Goal: Obtain resource: Download file/media

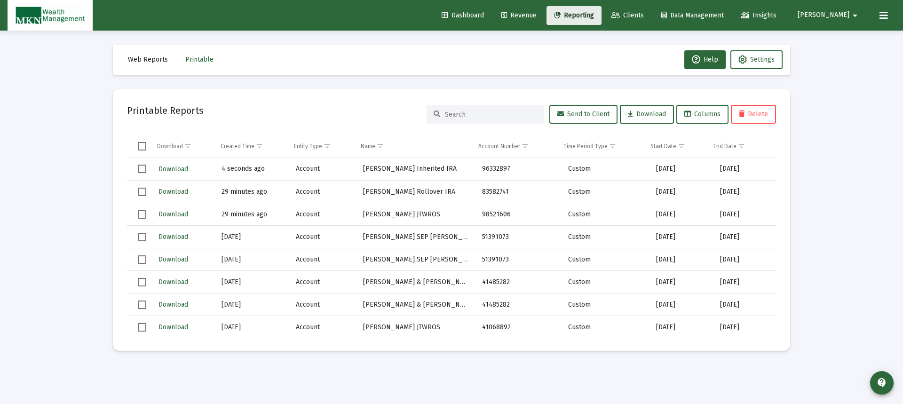
click at [594, 14] on span "Reporting" at bounding box center [574, 15] width 40 height 8
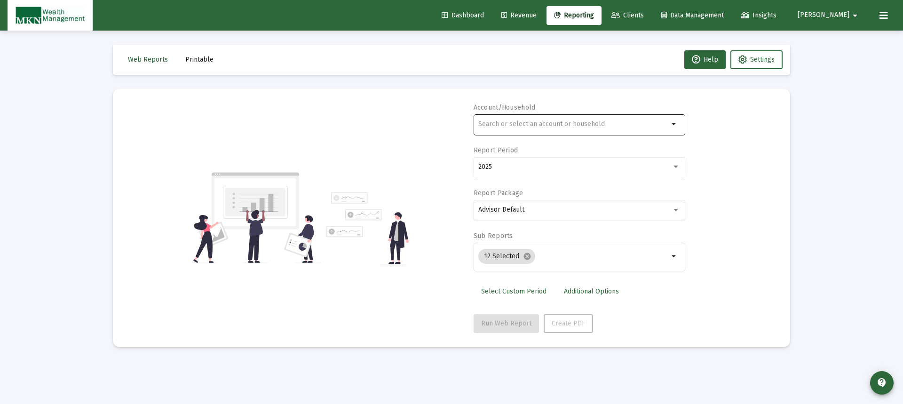
click at [573, 119] on div at bounding box center [573, 123] width 191 height 23
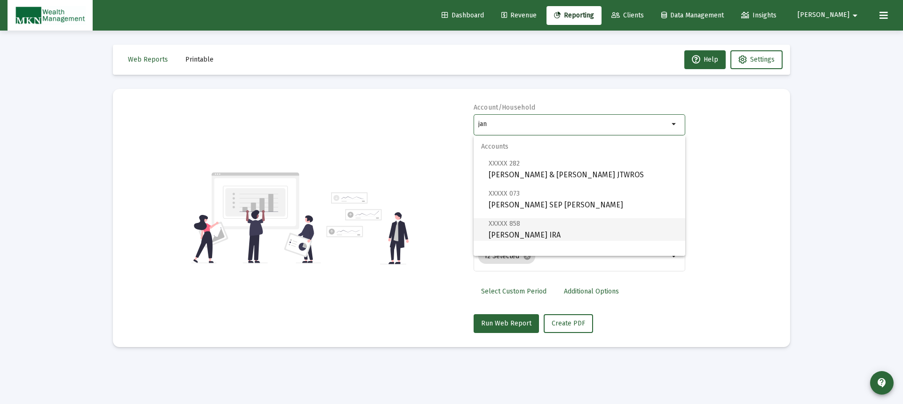
click at [524, 228] on span "XXXXX 858 [PERSON_NAME] IRA" at bounding box center [583, 229] width 189 height 23
type input "[PERSON_NAME] IRA"
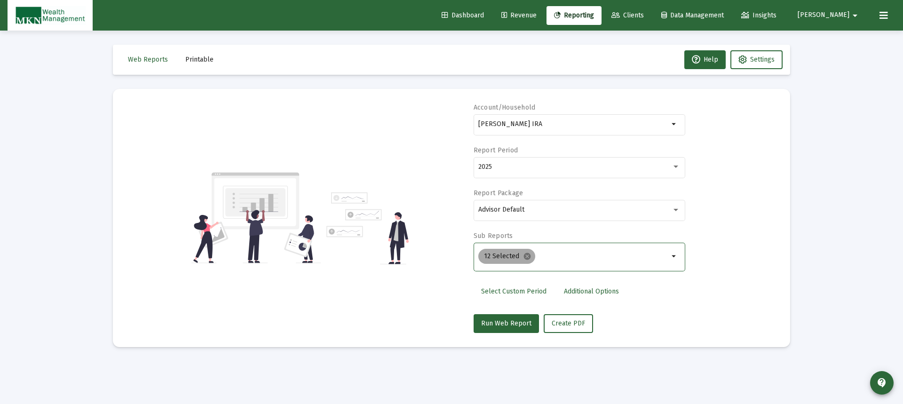
click at [513, 255] on mat-chip "12 Selected cancel" at bounding box center [506, 256] width 57 height 15
click at [527, 256] on mat-icon "cancel" at bounding box center [527, 256] width 8 height 8
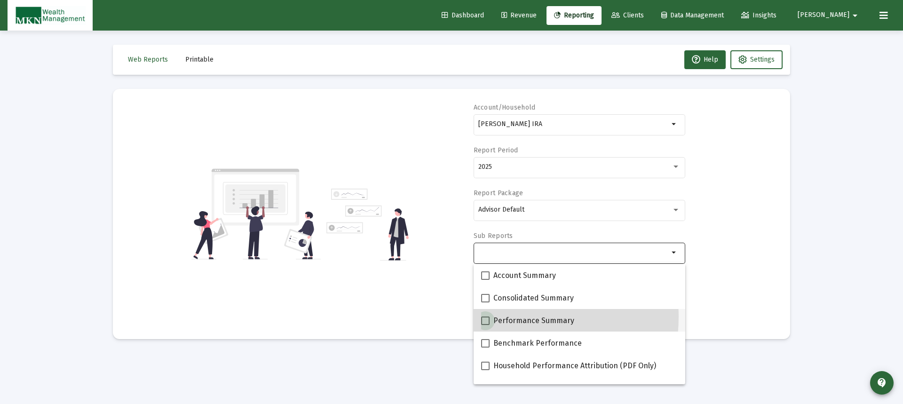
click at [485, 317] on span at bounding box center [485, 321] width 8 height 8
click at [485, 325] on input "Performance Summary" at bounding box center [485, 325] width 0 height 0
checkbox input "true"
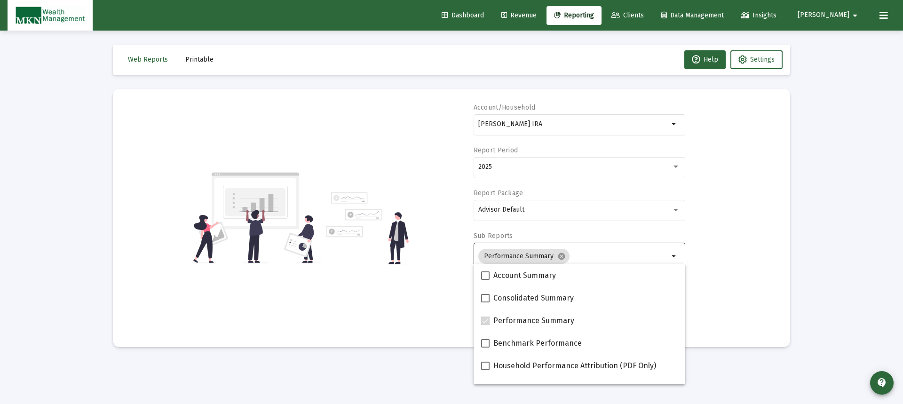
click at [723, 278] on div "Account/Household [PERSON_NAME] IRA arrow_drop_down Report Period 2025 Report P…" at bounding box center [451, 218] width 649 height 230
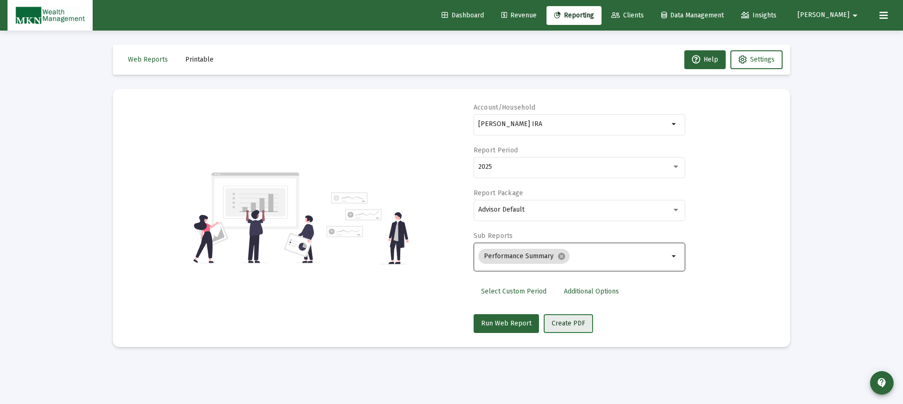
click at [556, 319] on span "Create PDF" at bounding box center [568, 323] width 33 height 8
drag, startPoint x: 563, startPoint y: 119, endPoint x: 543, endPoint y: 123, distance: 20.7
click at [546, 122] on div "[PERSON_NAME] IRA" at bounding box center [573, 123] width 191 height 23
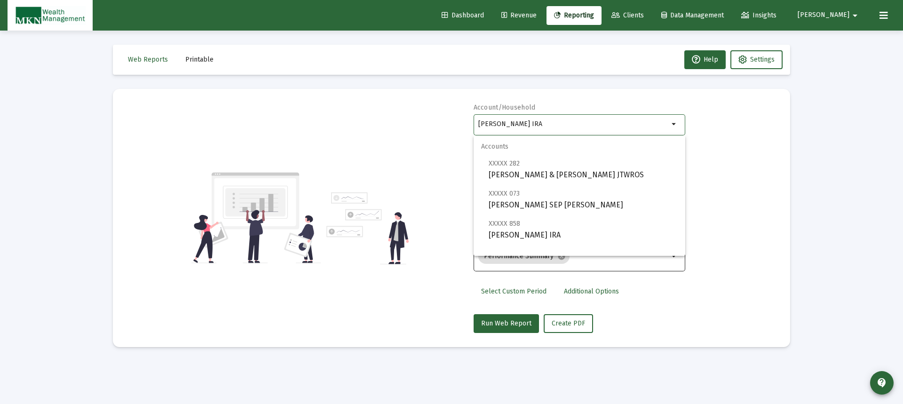
click at [543, 123] on input "[PERSON_NAME] IRA" at bounding box center [573, 124] width 191 height 8
drag, startPoint x: 543, startPoint y: 123, endPoint x: 439, endPoint y: 118, distance: 103.7
click at [439, 118] on div "Account/Household [PERSON_NAME] IRA arrow_drop_down Report Period 2025 Report P…" at bounding box center [451, 218] width 649 height 230
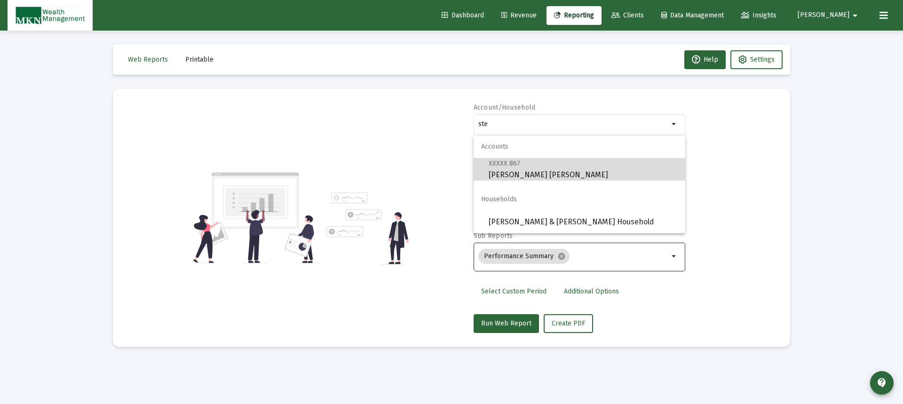
click at [510, 165] on span "XXXXX 867" at bounding box center [505, 163] width 32 height 8
type input "[PERSON_NAME] [PERSON_NAME]"
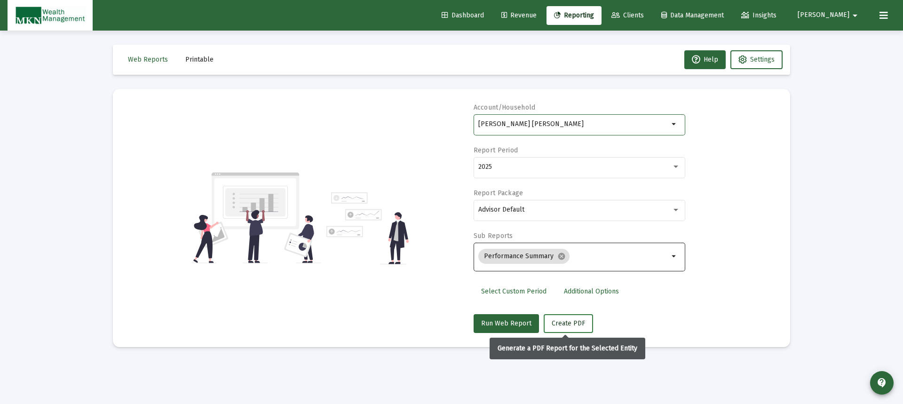
click at [563, 324] on span "Create PDF" at bounding box center [568, 323] width 33 height 8
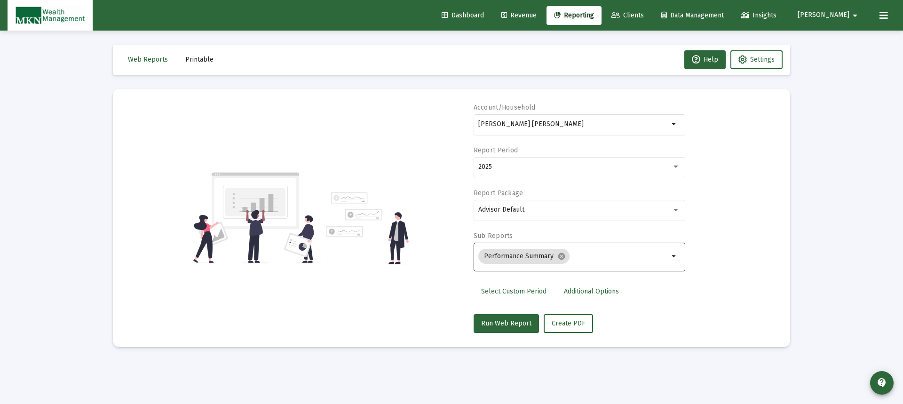
click at [206, 60] on span "Printable" at bounding box center [199, 60] width 28 height 8
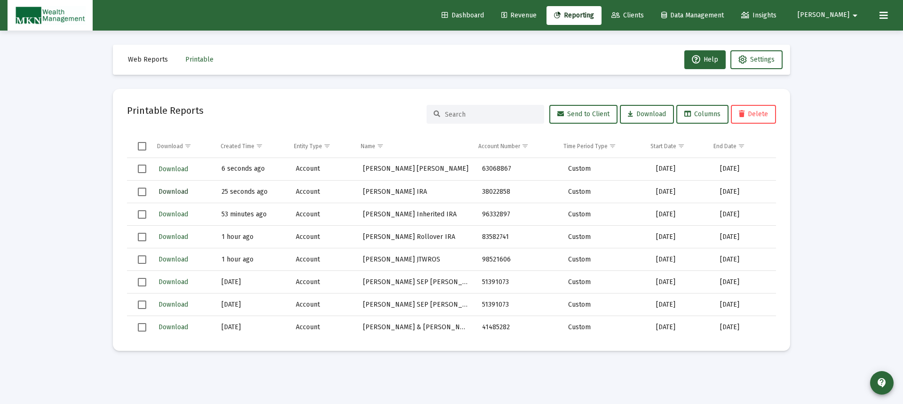
click at [172, 194] on span "Download" at bounding box center [174, 192] width 30 height 8
click at [168, 163] on button "Download" at bounding box center [174, 169] width 32 height 14
click at [593, 14] on span "Reporting" at bounding box center [574, 15] width 40 height 8
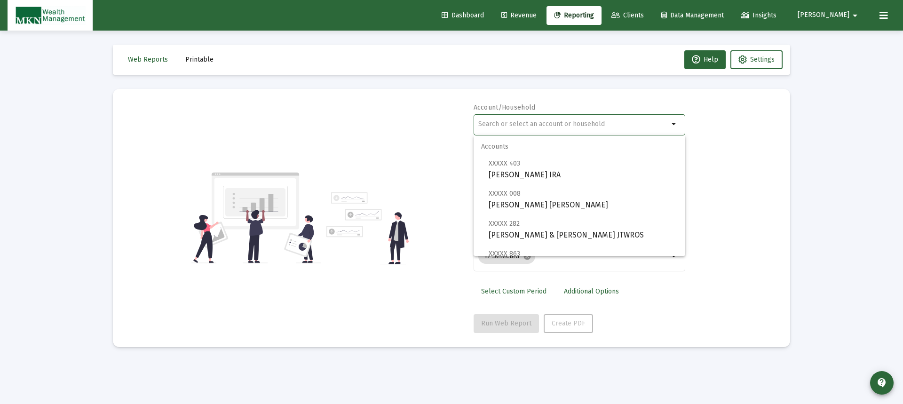
click at [584, 120] on input "text" at bounding box center [573, 124] width 191 height 8
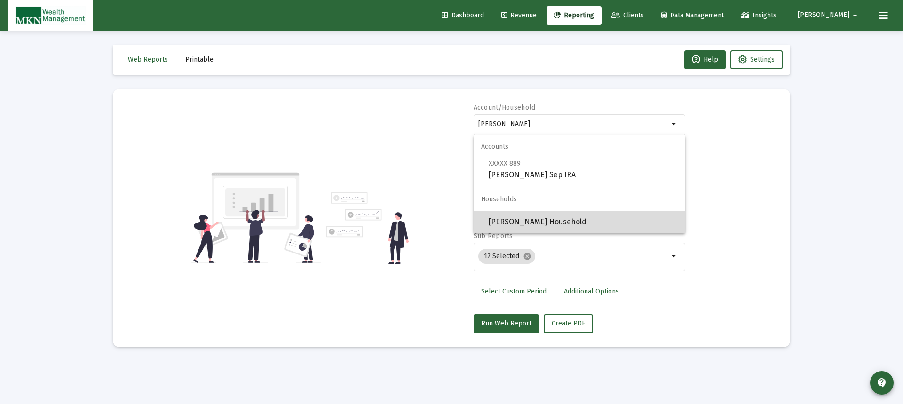
click at [537, 221] on span "[PERSON_NAME] Household" at bounding box center [583, 222] width 189 height 23
type input "[PERSON_NAME] Household"
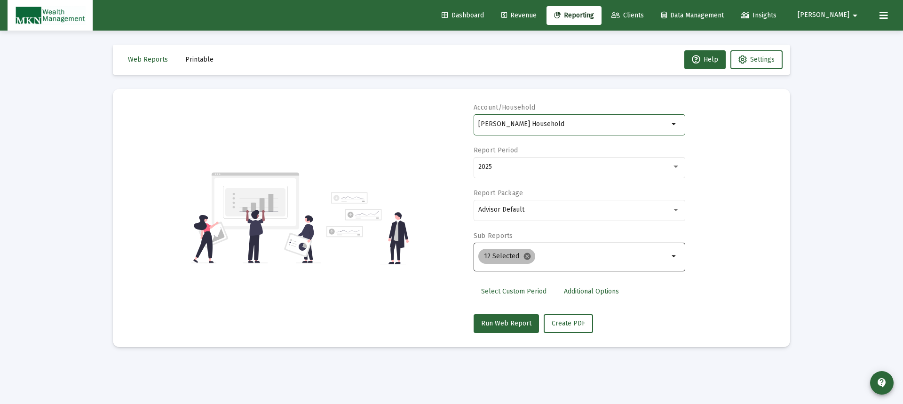
click at [526, 258] on mat-icon "cancel" at bounding box center [527, 256] width 8 height 8
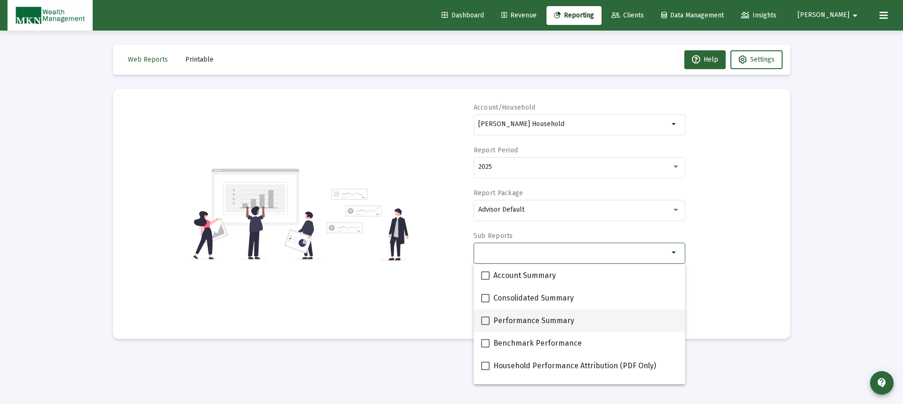
click at [487, 321] on span at bounding box center [485, 321] width 8 height 8
click at [486, 325] on input "Performance Summary" at bounding box center [485, 325] width 0 height 0
checkbox input "true"
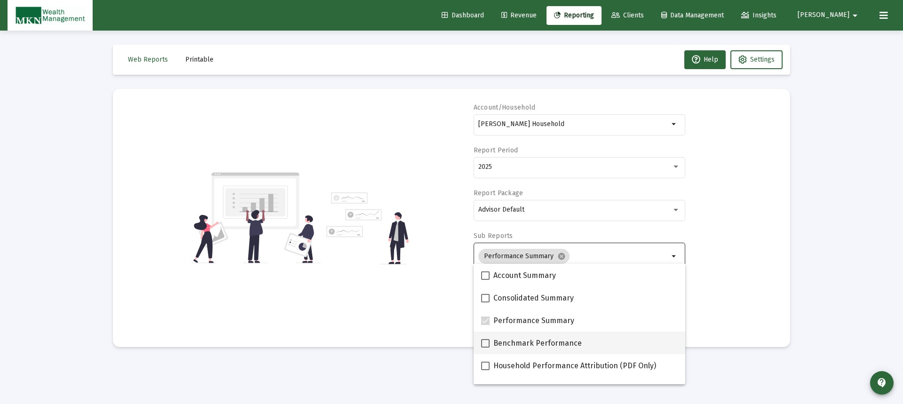
click at [487, 343] on span at bounding box center [485, 343] width 8 height 8
click at [486, 348] on input "Benchmark Performance" at bounding box center [485, 348] width 0 height 0
checkbox input "true"
click at [708, 296] on div "Account/Household [PERSON_NAME] Household arrow_drop_down Report Period 2025 Re…" at bounding box center [451, 218] width 649 height 230
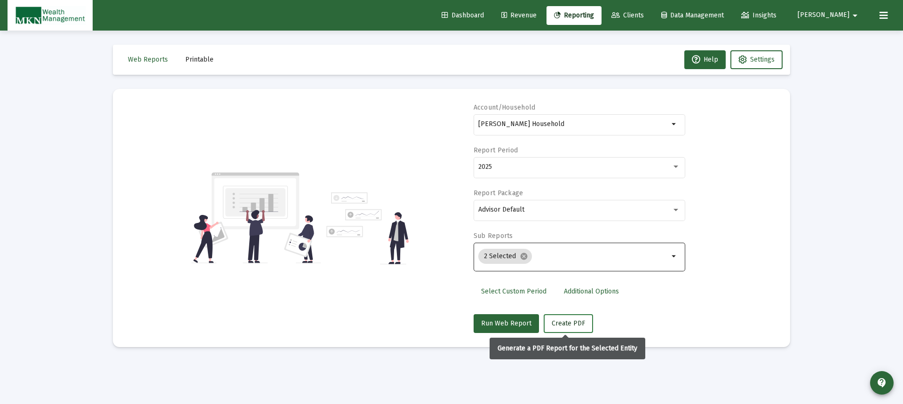
click at [557, 322] on span "Create PDF" at bounding box center [568, 323] width 33 height 8
click at [577, 324] on span "Create PDF" at bounding box center [568, 323] width 33 height 8
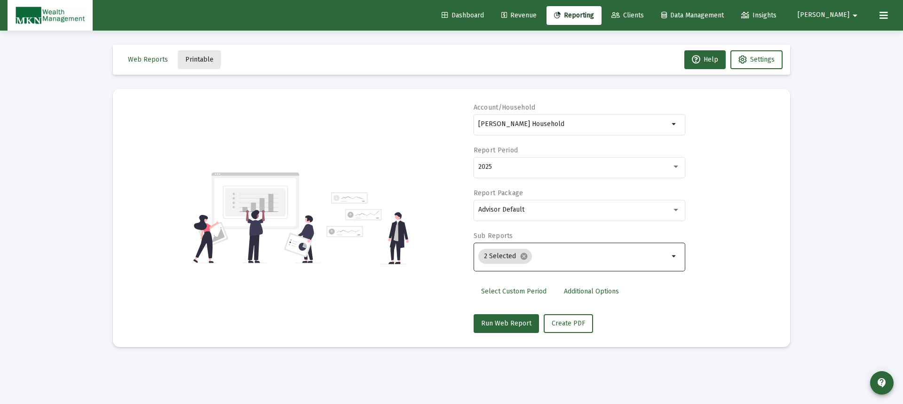
click at [185, 57] on span "Printable" at bounding box center [199, 60] width 28 height 8
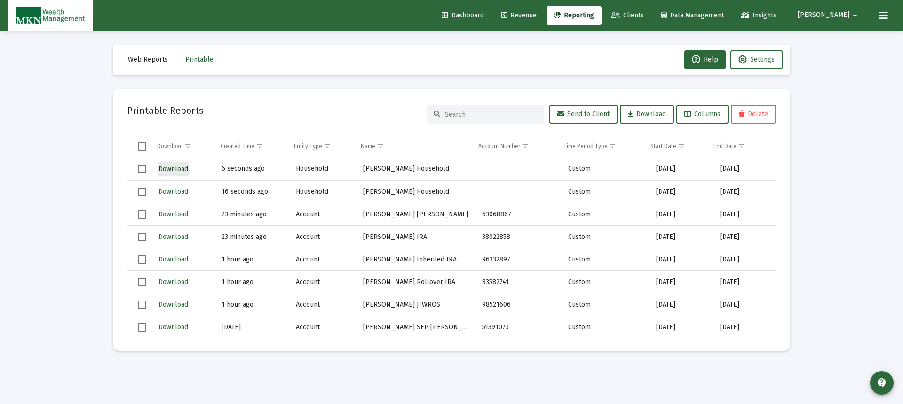
click at [172, 170] on span "Download" at bounding box center [174, 169] width 30 height 8
click at [594, 17] on span "Reporting" at bounding box center [574, 15] width 40 height 8
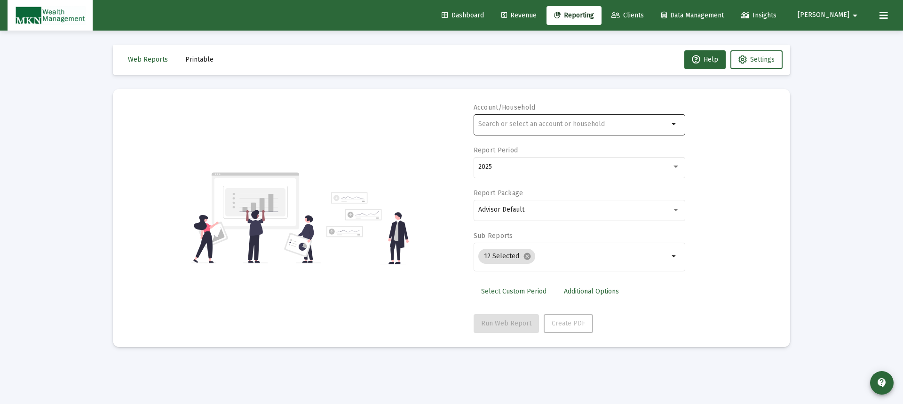
click at [571, 125] on input "text" at bounding box center [573, 124] width 191 height 8
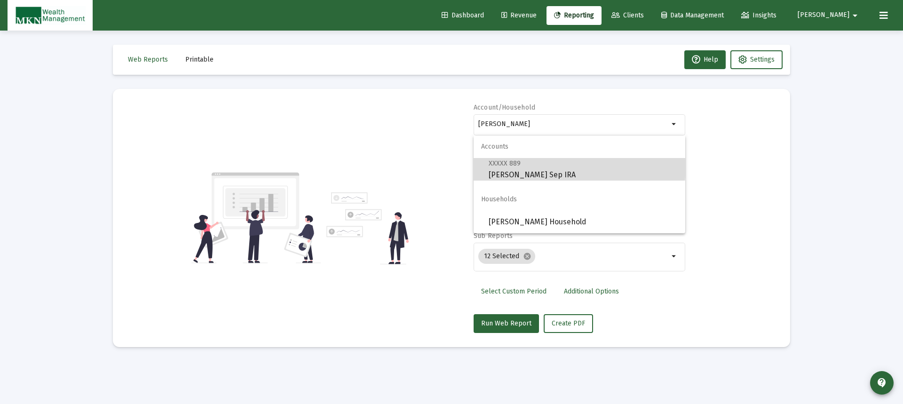
click at [502, 164] on span "XXXXX 889" at bounding box center [505, 163] width 32 height 8
type input "[PERSON_NAME] Sep IRA"
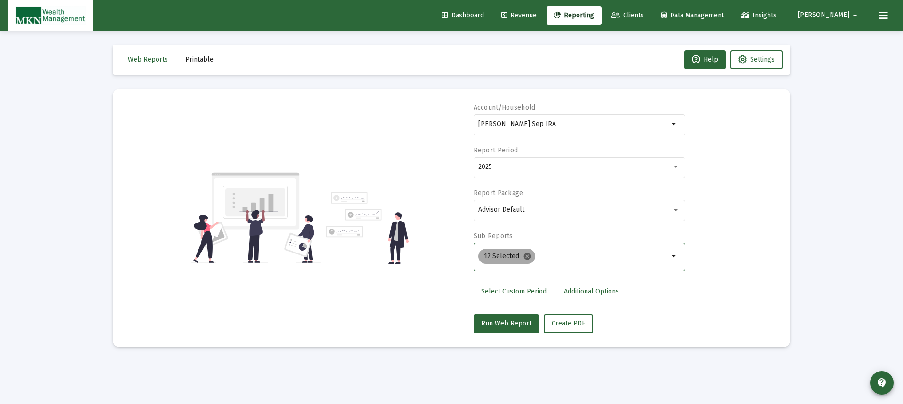
click at [524, 253] on mat-icon "cancel" at bounding box center [527, 256] width 8 height 8
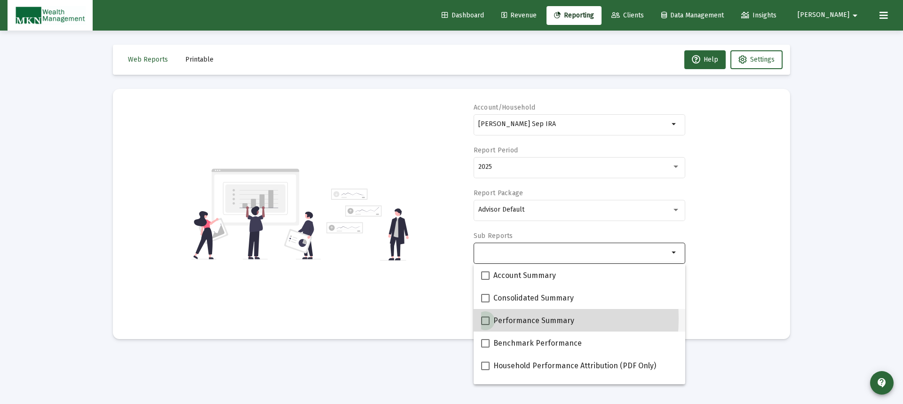
click at [487, 319] on span at bounding box center [485, 321] width 8 height 8
click at [486, 325] on input "Performance Summary" at bounding box center [485, 325] width 0 height 0
checkbox input "true"
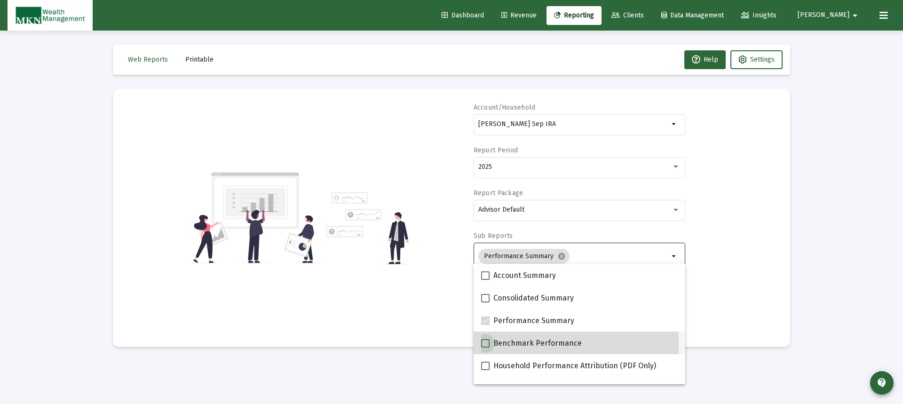
click at [483, 344] on span at bounding box center [485, 343] width 8 height 8
click at [485, 348] on input "Benchmark Performance" at bounding box center [485, 348] width 0 height 0
checkbox input "true"
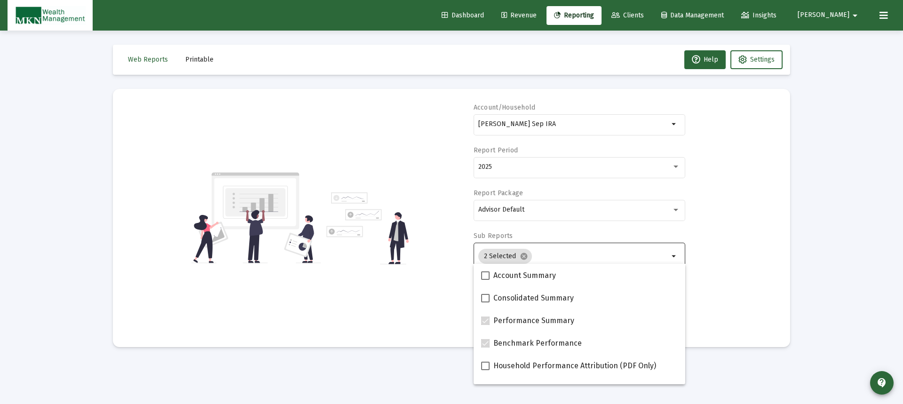
click at [761, 293] on div "Account/Household [PERSON_NAME] Sep IRA arrow_drop_down Report Period 2025 Repo…" at bounding box center [451, 218] width 649 height 230
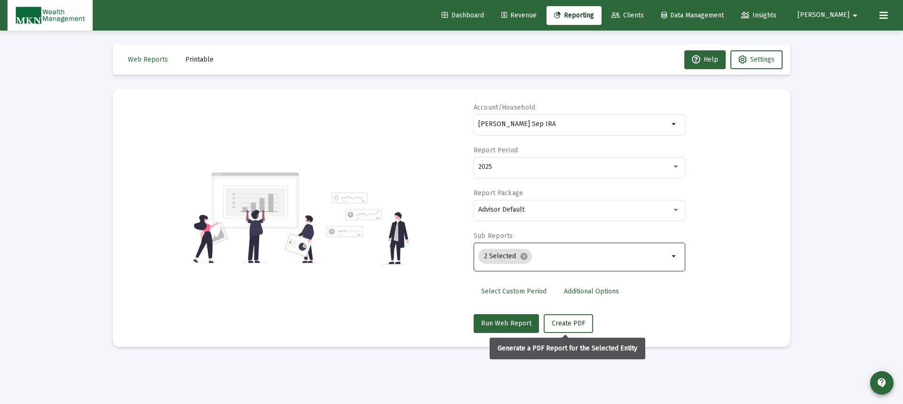
click at [566, 320] on span "Create PDF" at bounding box center [568, 323] width 33 height 8
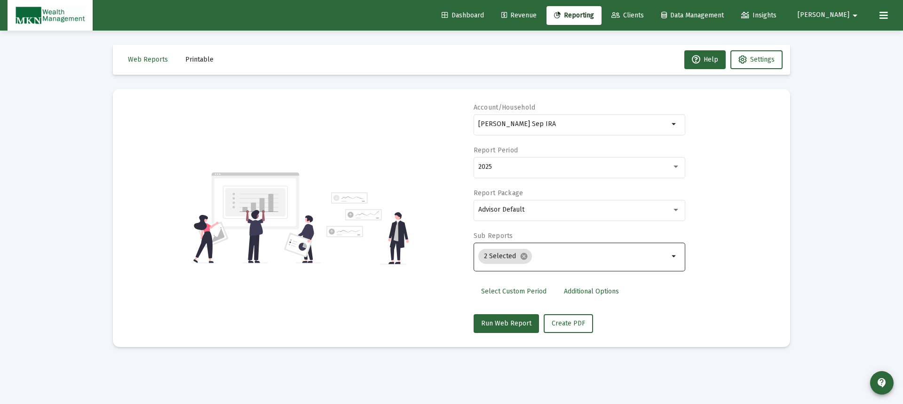
click at [196, 61] on span "Printable" at bounding box center [199, 60] width 28 height 8
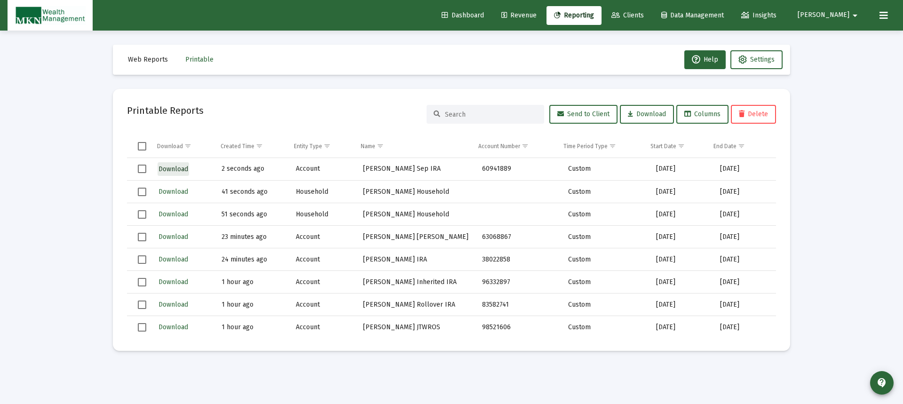
click at [168, 166] on span "Download" at bounding box center [174, 169] width 30 height 8
click at [594, 15] on span "Reporting" at bounding box center [574, 15] width 40 height 8
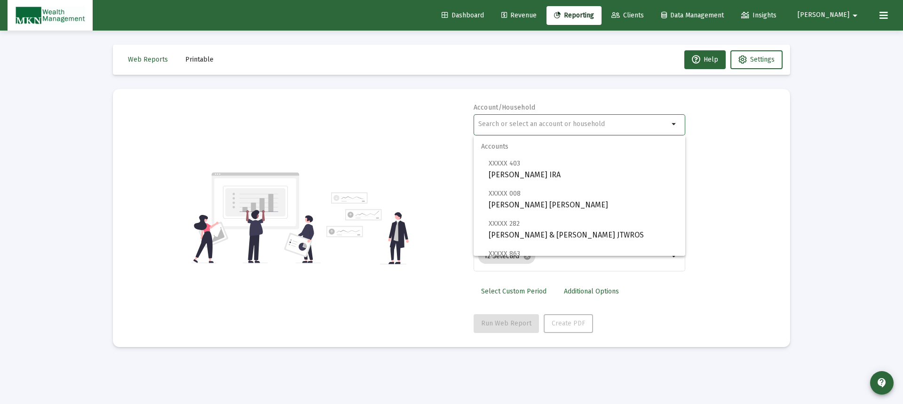
click at [529, 128] on input "text" at bounding box center [573, 124] width 191 height 8
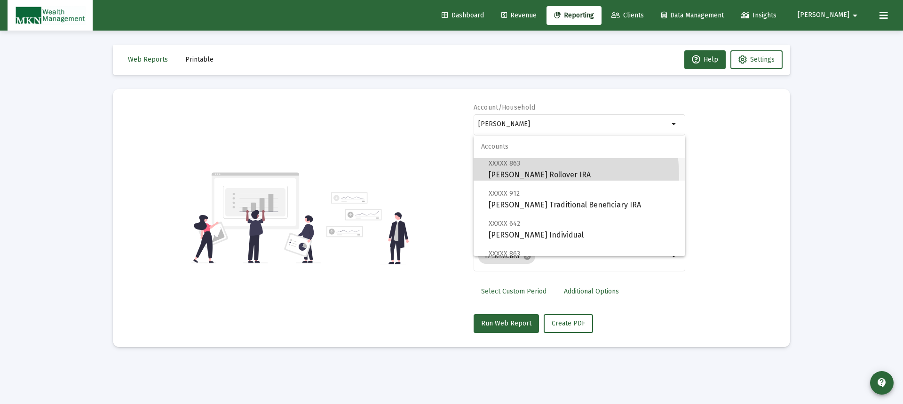
drag, startPoint x: 512, startPoint y: 177, endPoint x: 512, endPoint y: 171, distance: 6.6
click at [512, 175] on span "XXXXX 863 [PERSON_NAME] Rollover IRA" at bounding box center [583, 169] width 189 height 23
type input "[PERSON_NAME] Rollover IRA"
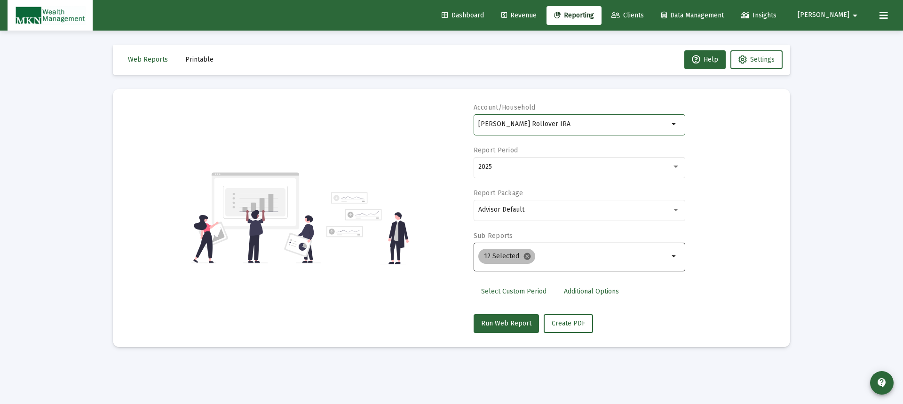
click at [525, 255] on mat-icon "cancel" at bounding box center [527, 256] width 8 height 8
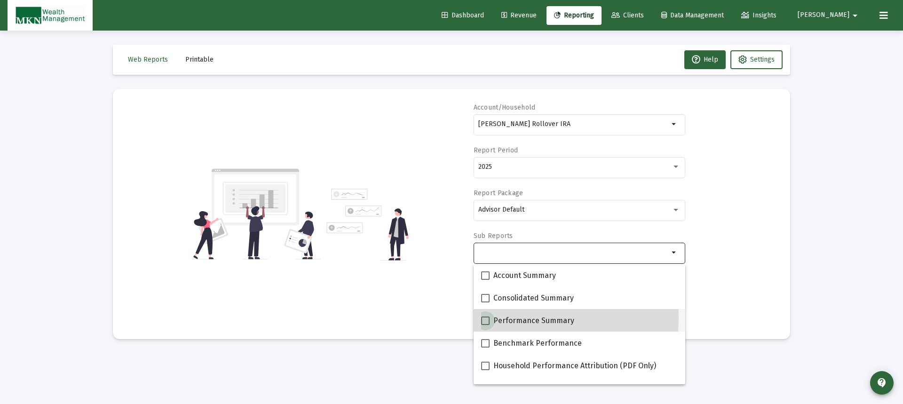
click at [490, 318] on label "Performance Summary" at bounding box center [527, 320] width 93 height 11
click at [486, 325] on input "Performance Summary" at bounding box center [485, 325] width 0 height 0
checkbox input "true"
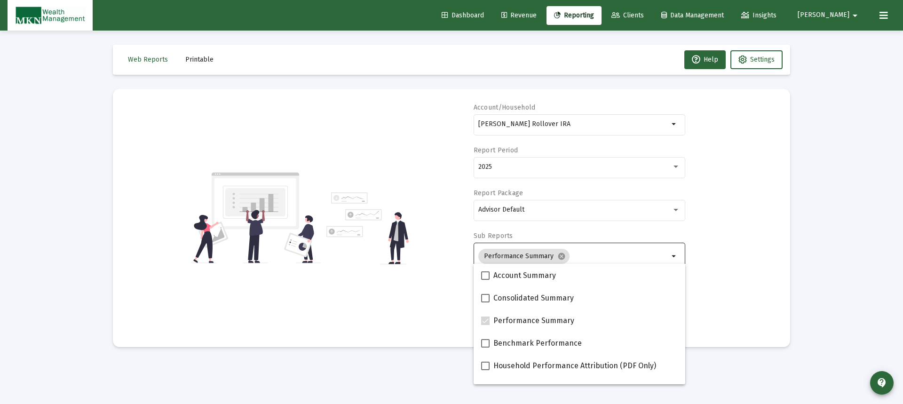
click at [708, 268] on div "Account/Household [PERSON_NAME] Rollover IRA arrow_drop_down Report Period 2025…" at bounding box center [451, 218] width 649 height 230
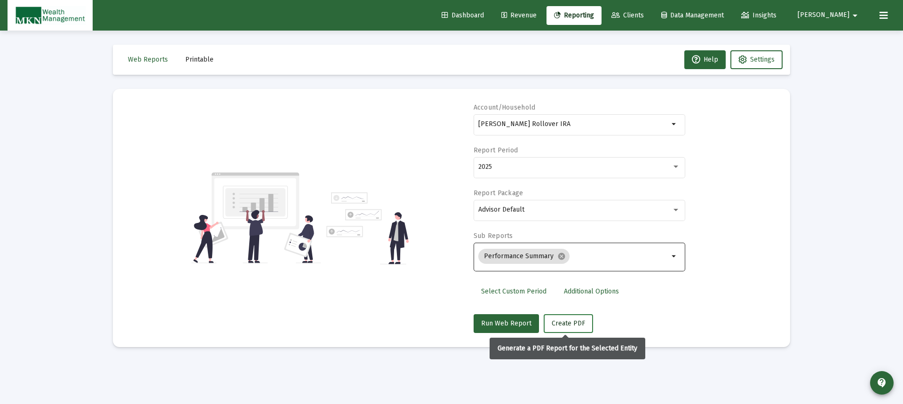
click at [573, 322] on span "Create PDF" at bounding box center [568, 323] width 33 height 8
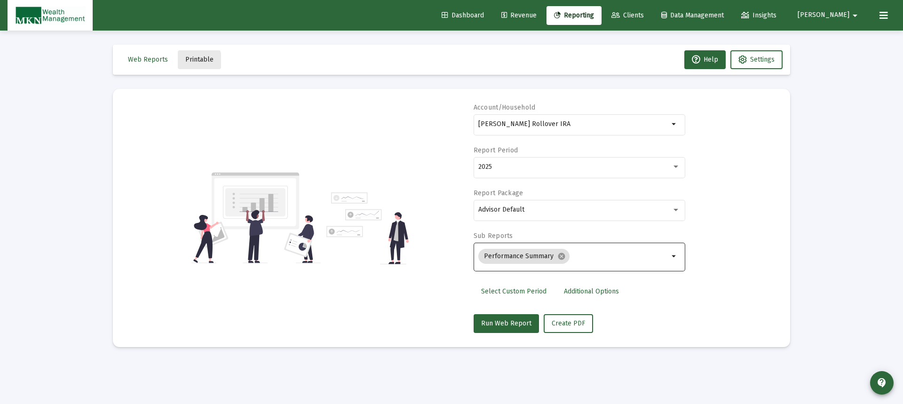
click at [189, 61] on span "Printable" at bounding box center [199, 60] width 28 height 8
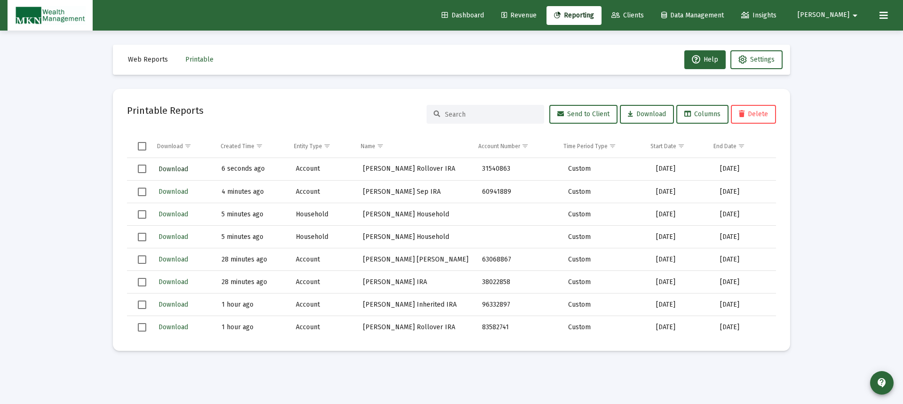
click at [171, 169] on span "Download" at bounding box center [174, 169] width 30 height 8
click at [594, 17] on span "Reporting" at bounding box center [574, 15] width 40 height 8
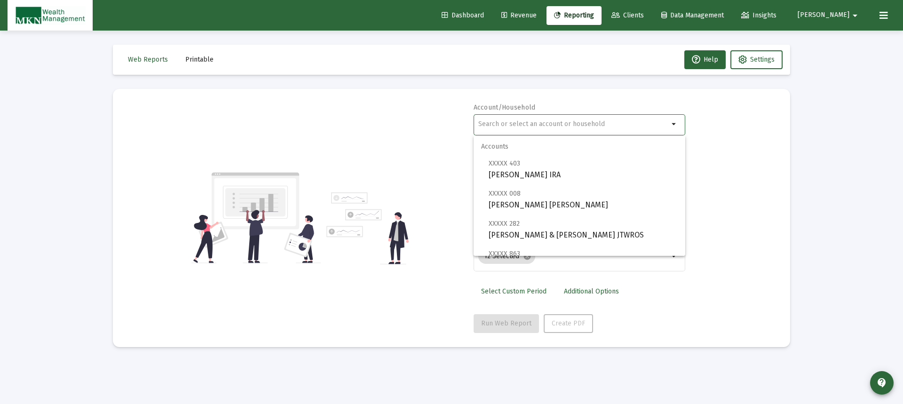
click at [554, 125] on input "text" at bounding box center [573, 124] width 191 height 8
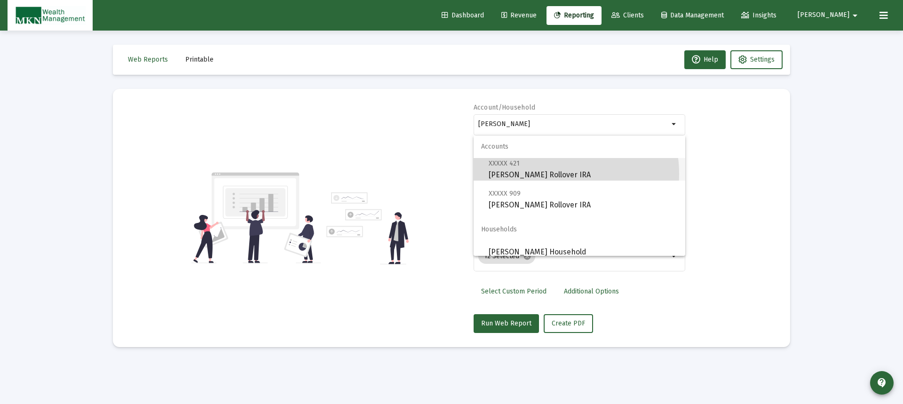
click at [549, 174] on span "XXXXX 421 [PERSON_NAME] Rollover IRA" at bounding box center [583, 169] width 189 height 23
type input "[PERSON_NAME] Rollover IRA"
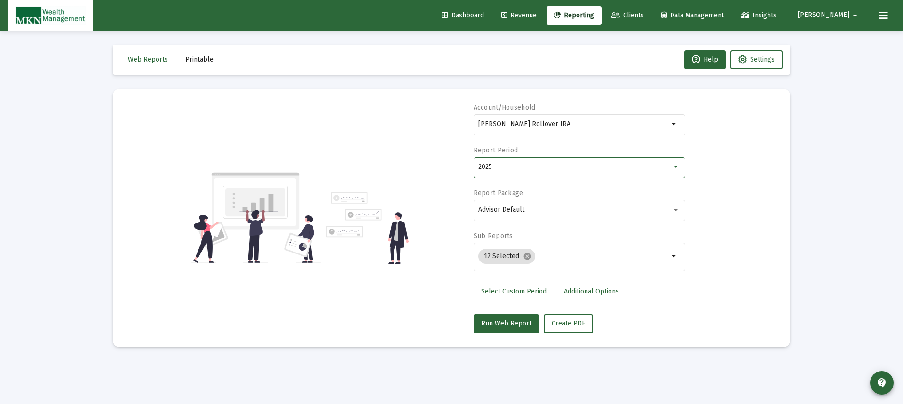
click at [499, 164] on div "2025" at bounding box center [574, 167] width 193 height 8
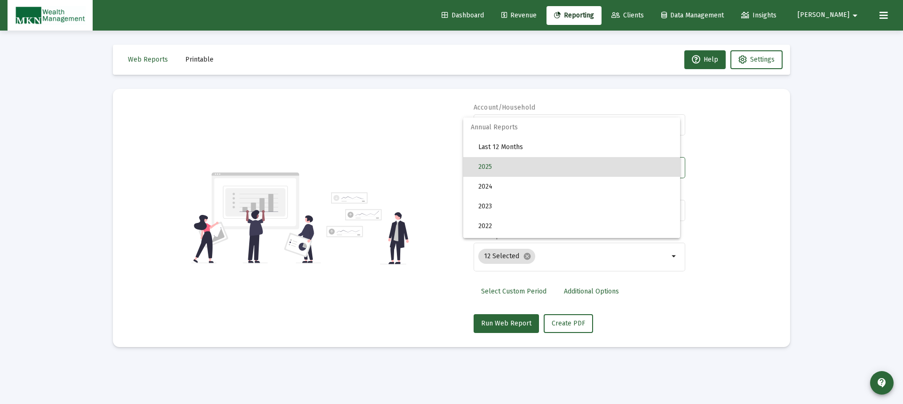
click at [523, 255] on div at bounding box center [451, 202] width 903 height 404
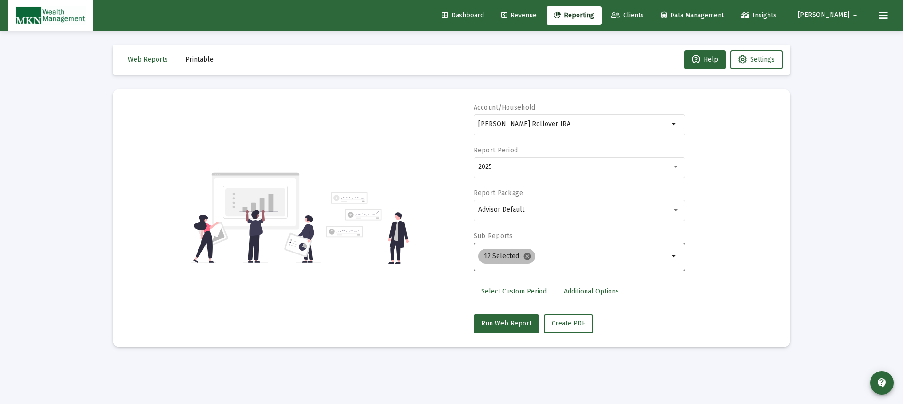
click at [526, 258] on mat-icon "cancel" at bounding box center [527, 256] width 8 height 8
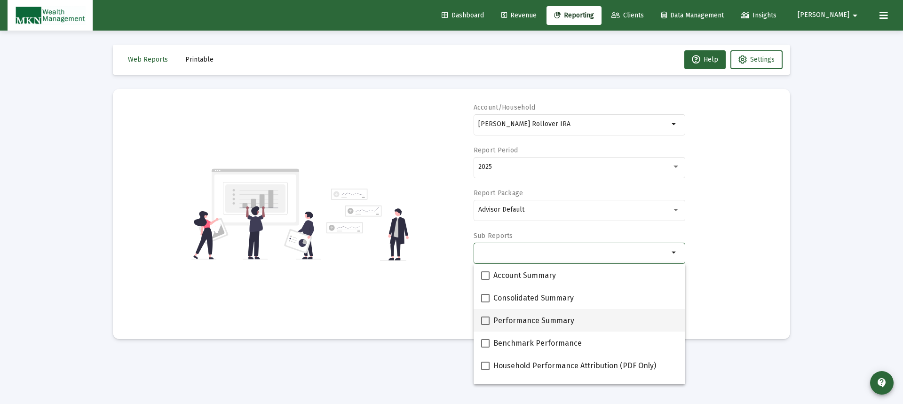
click at [485, 319] on span at bounding box center [485, 321] width 8 height 8
click at [485, 325] on input "Performance Summary" at bounding box center [485, 325] width 0 height 0
checkbox input "true"
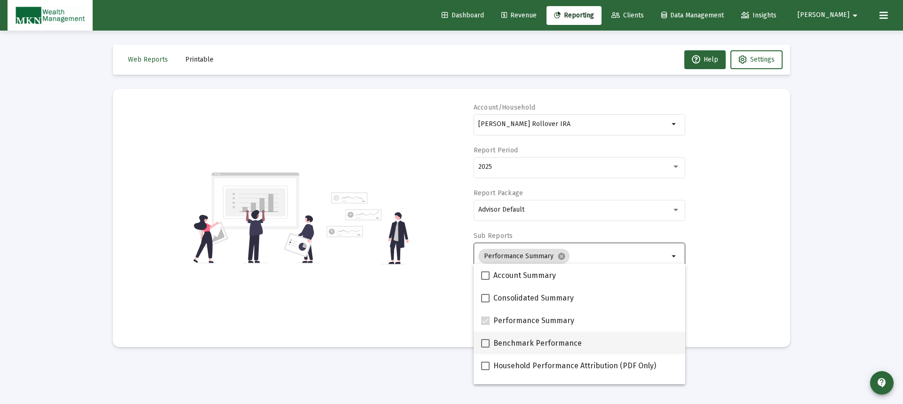
click at [486, 342] on span at bounding box center [485, 343] width 8 height 8
click at [486, 348] on input "Benchmark Performance" at bounding box center [485, 348] width 0 height 0
checkbox input "true"
click at [448, 324] on div "Account/Household [PERSON_NAME] Rollover IRA arrow_drop_down Report Period 2025…" at bounding box center [451, 218] width 649 height 230
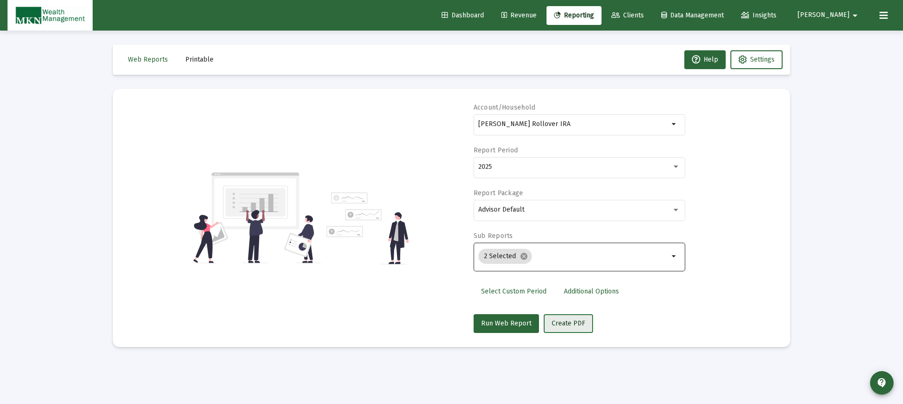
click at [577, 321] on span "Create PDF" at bounding box center [568, 323] width 33 height 8
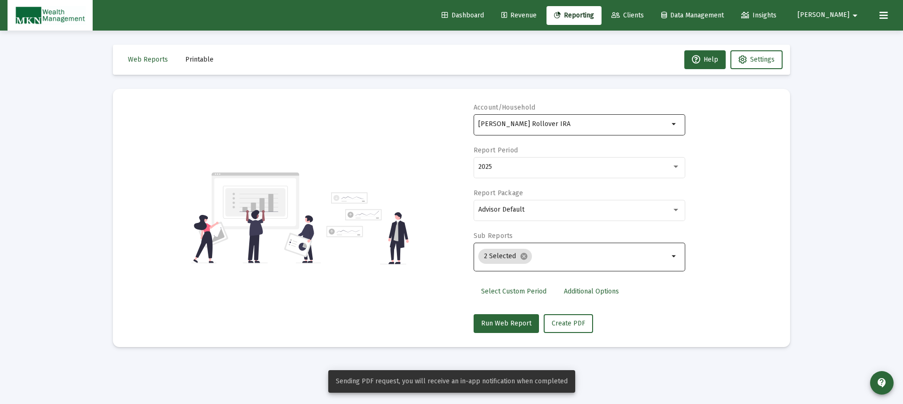
click at [565, 129] on div "[PERSON_NAME] Rollover IRA" at bounding box center [573, 123] width 191 height 23
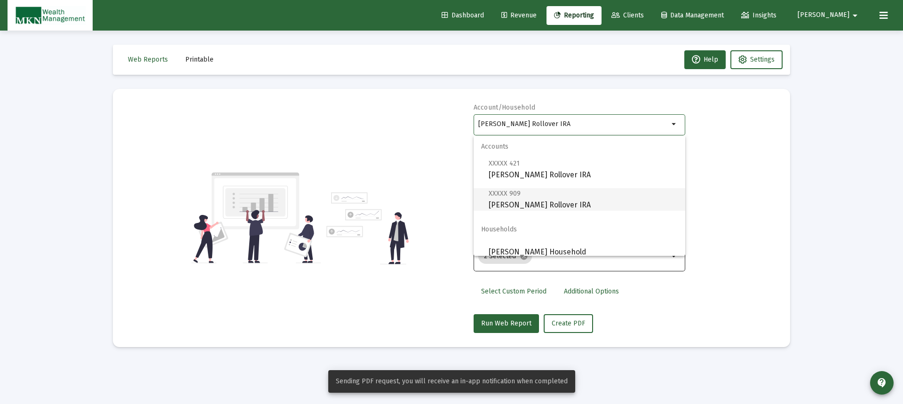
click at [529, 201] on span "XXXXX 909 [PERSON_NAME] Rollover IRA" at bounding box center [583, 199] width 189 height 23
type input "[PERSON_NAME] Rollover IRA"
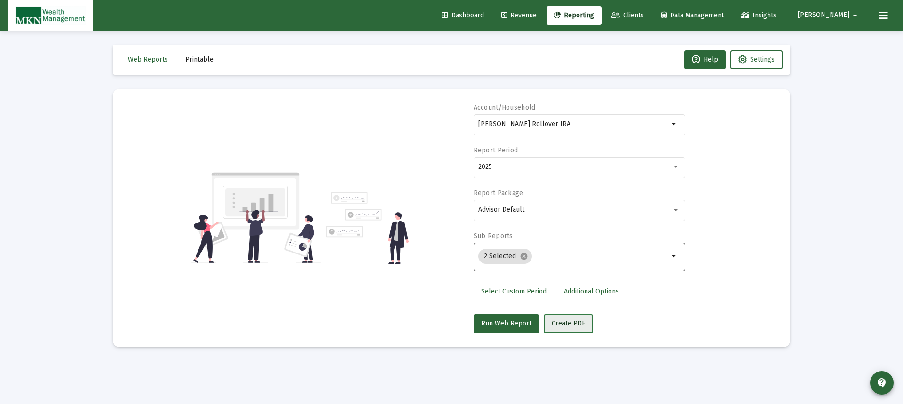
click at [568, 323] on span "Create PDF" at bounding box center [568, 323] width 33 height 8
click at [201, 60] on span "Printable" at bounding box center [199, 60] width 28 height 8
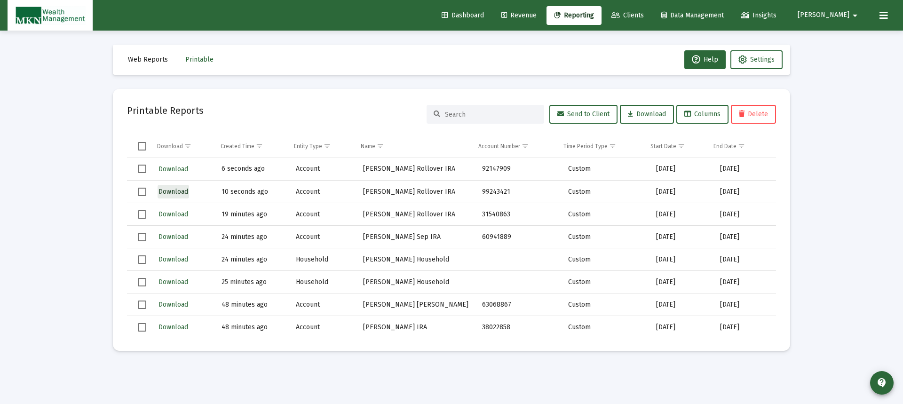
click at [179, 190] on span "Download" at bounding box center [174, 192] width 30 height 8
click at [178, 168] on span "Download" at bounding box center [174, 169] width 30 height 8
